Goal: Information Seeking & Learning: Understand process/instructions

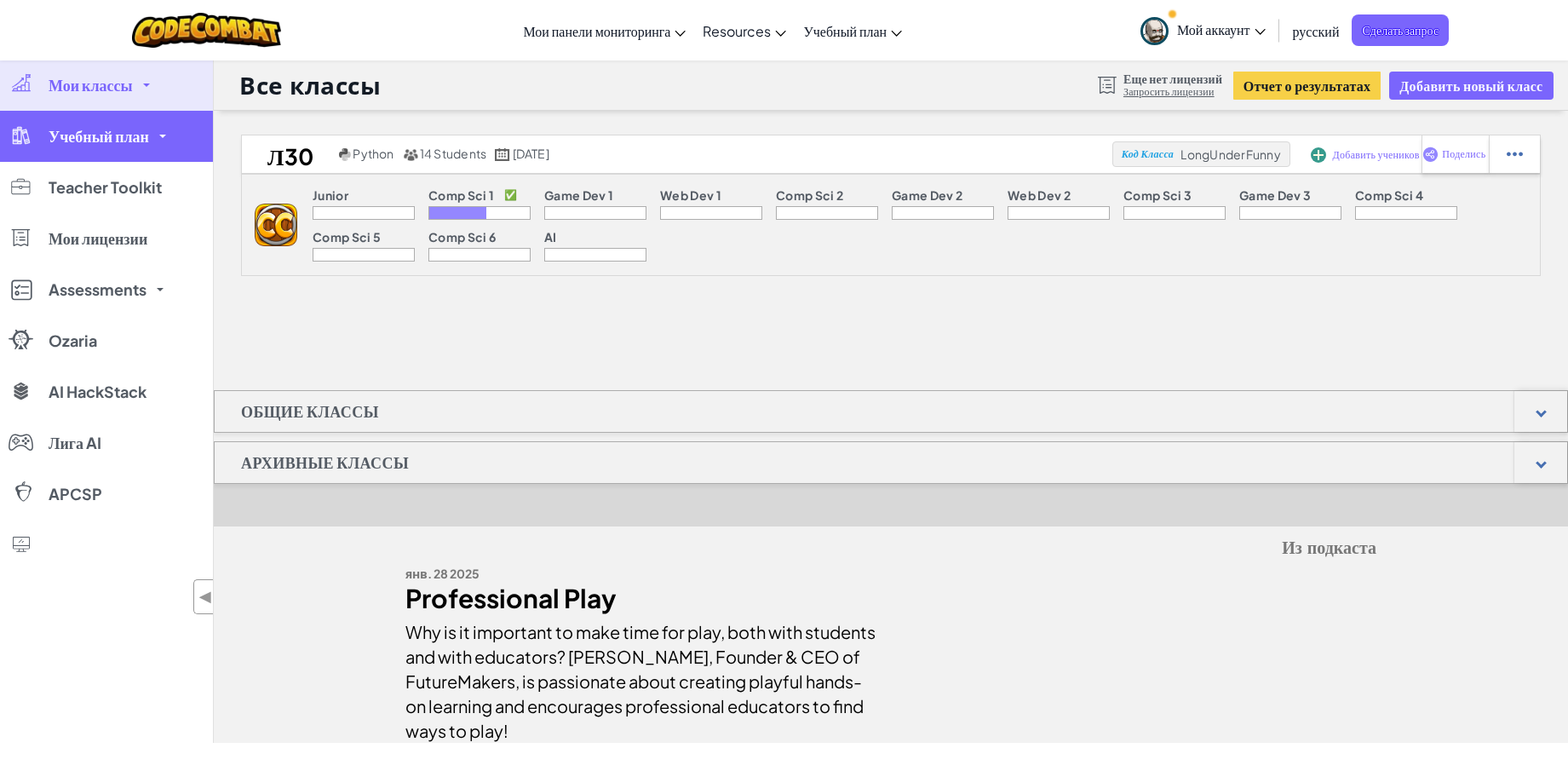
click at [153, 134] on link "Учебный план" at bounding box center [106, 136] width 213 height 51
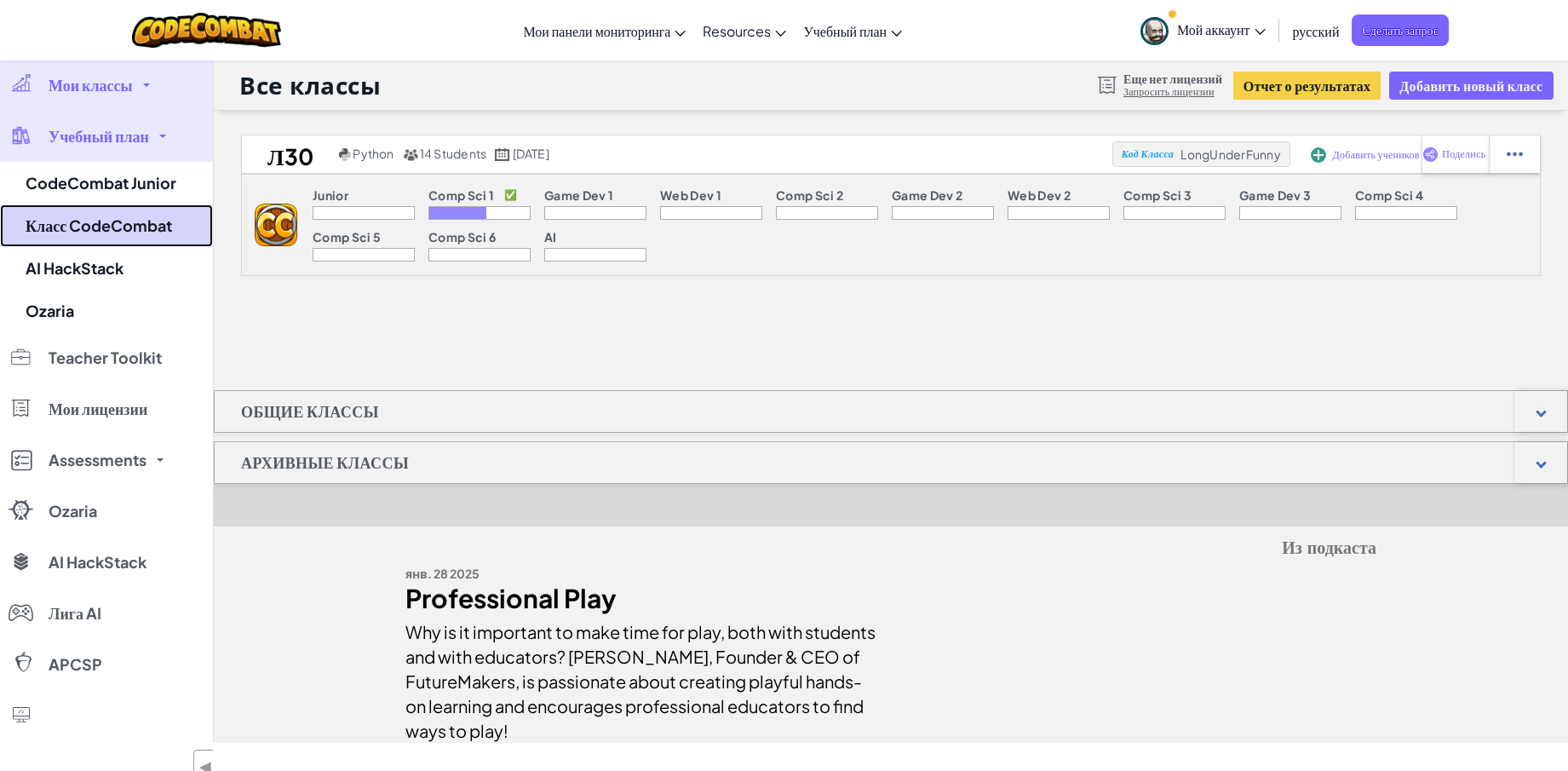
click at [165, 234] on link "Класс CodeCombat" at bounding box center [106, 225] width 213 height 42
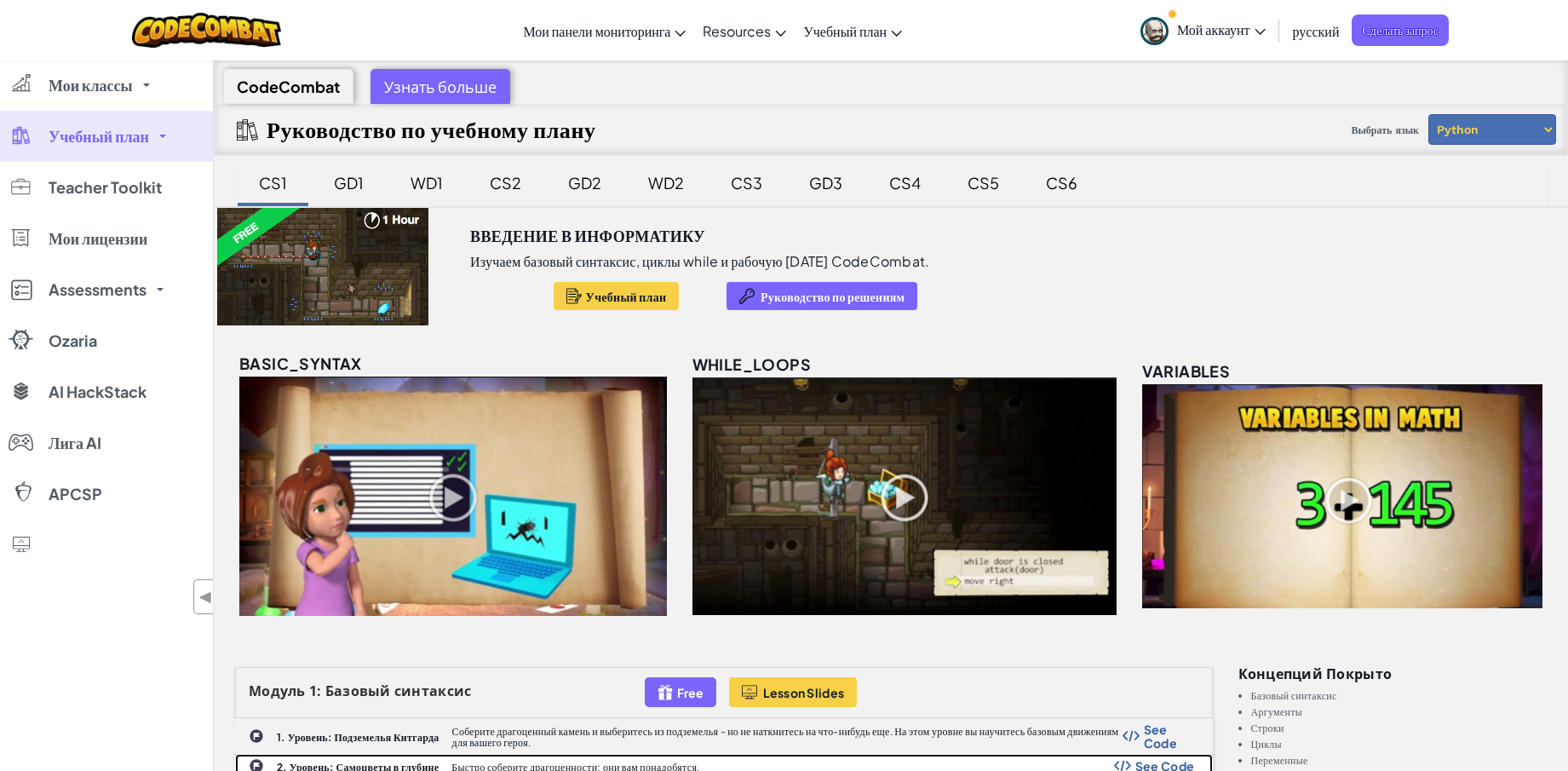
click at [368, 754] on div "2. Уровень: Самоцветы в глубине Быстро соберите драгоценности; они вам понадобя…" at bounding box center [723, 765] width 976 height 23
